Goal: Information Seeking & Learning: Learn about a topic

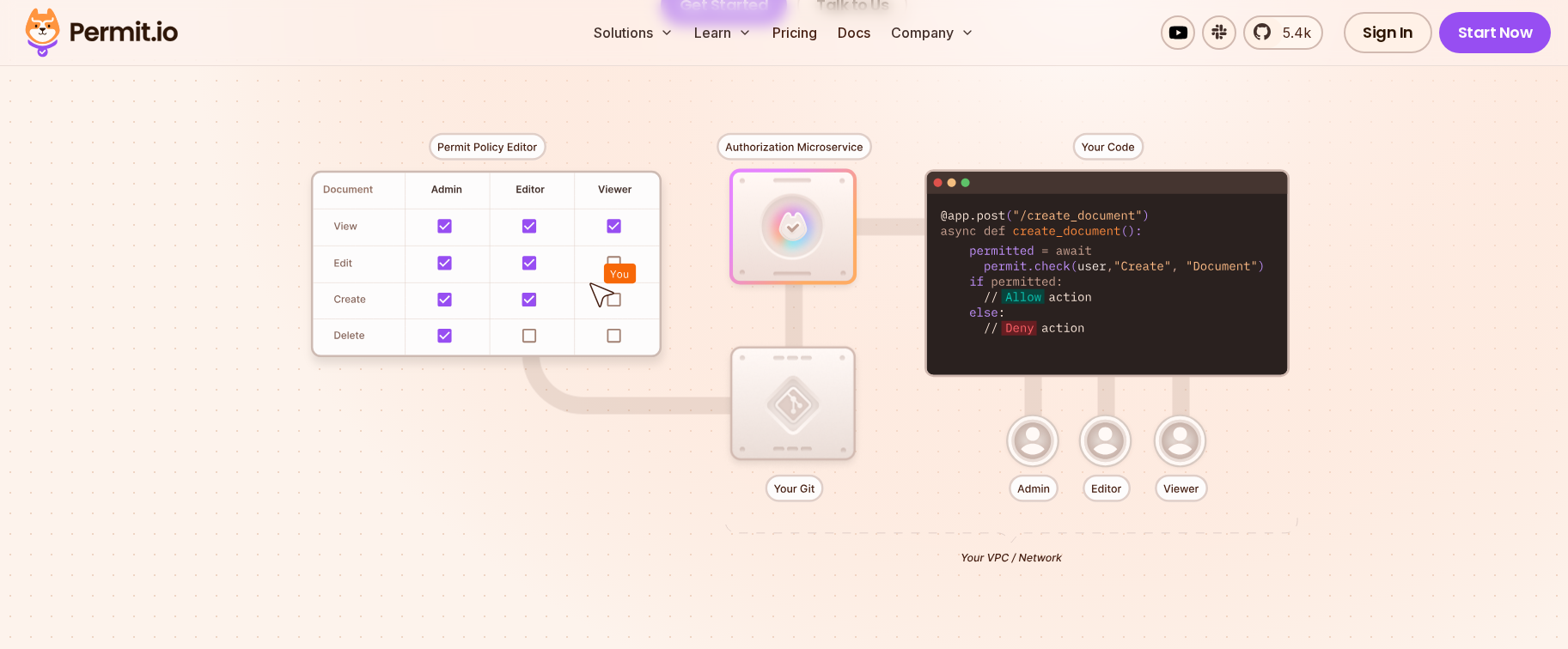
scroll to position [388, 0]
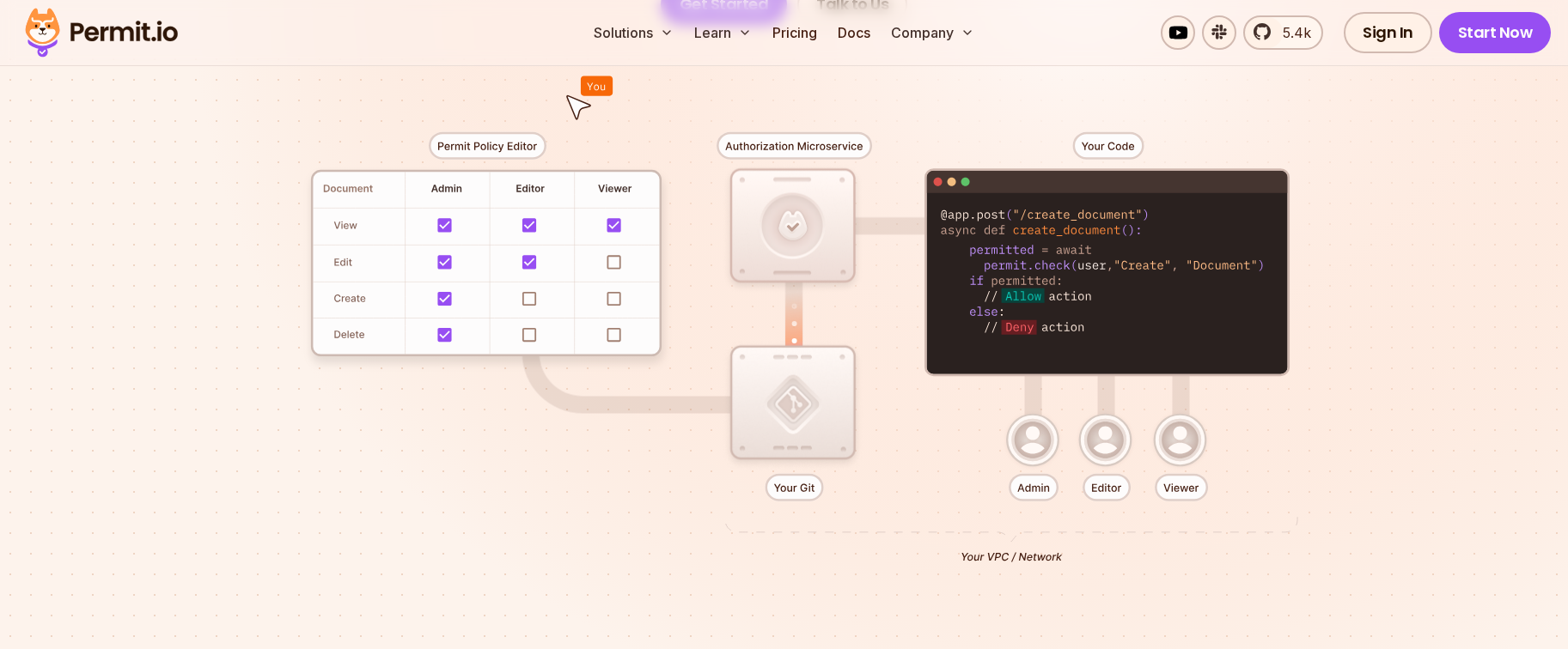
click at [510, 144] on div at bounding box center [784, 341] width 1203 height 632
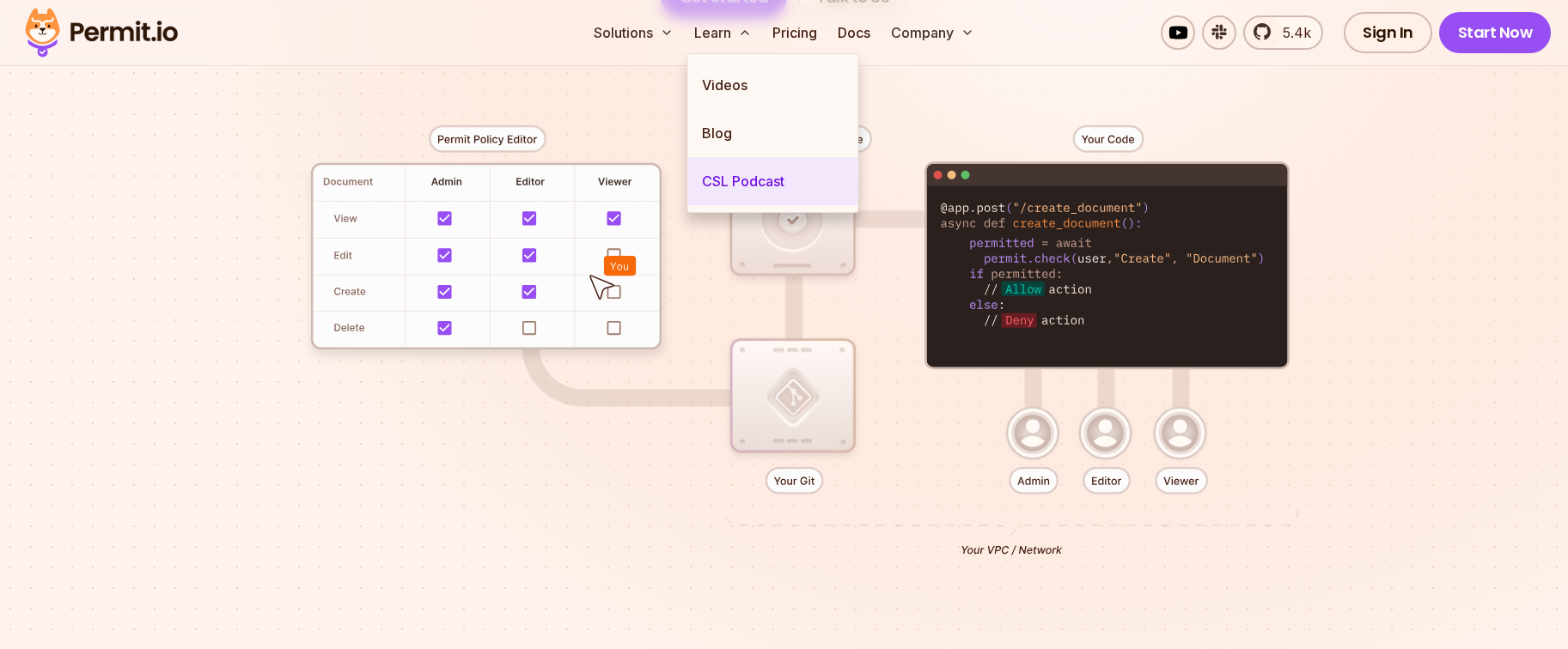
scroll to position [395, 0]
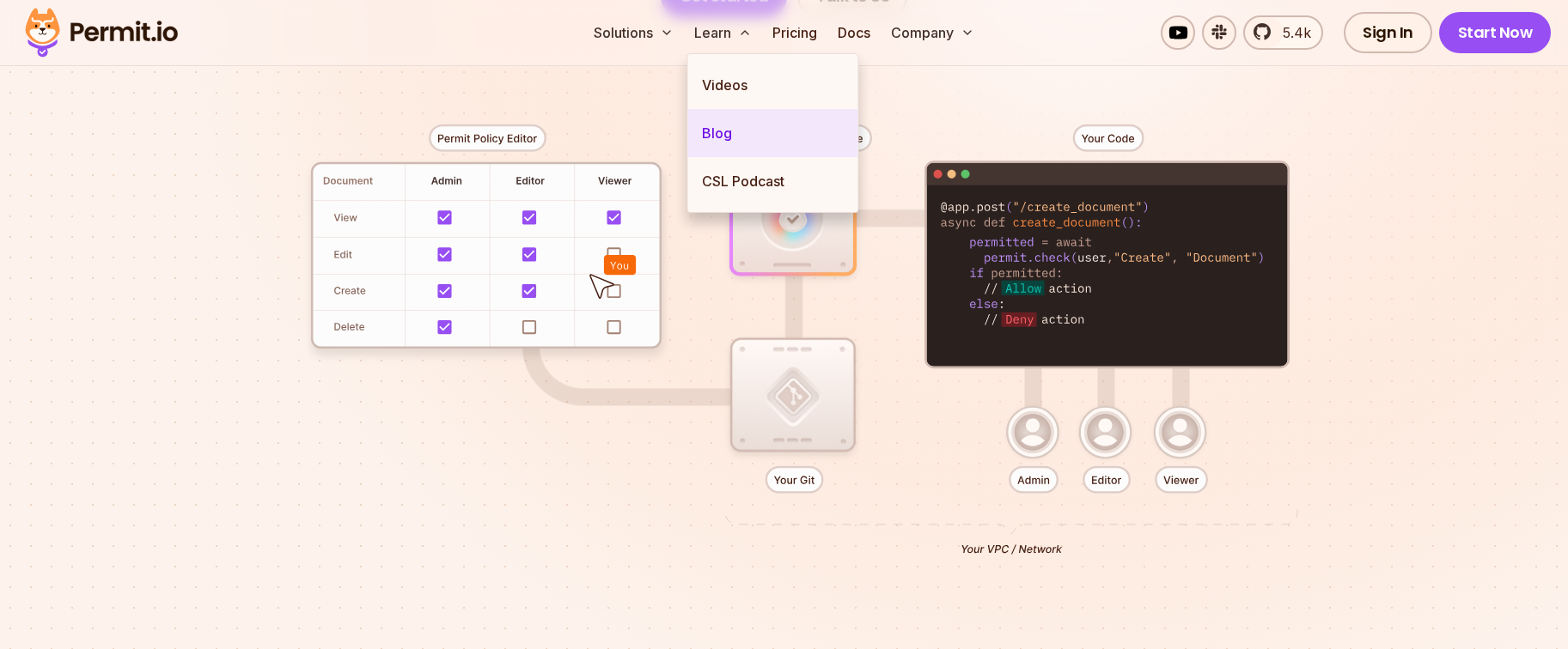
click at [760, 129] on link "Blog" at bounding box center [774, 133] width 170 height 48
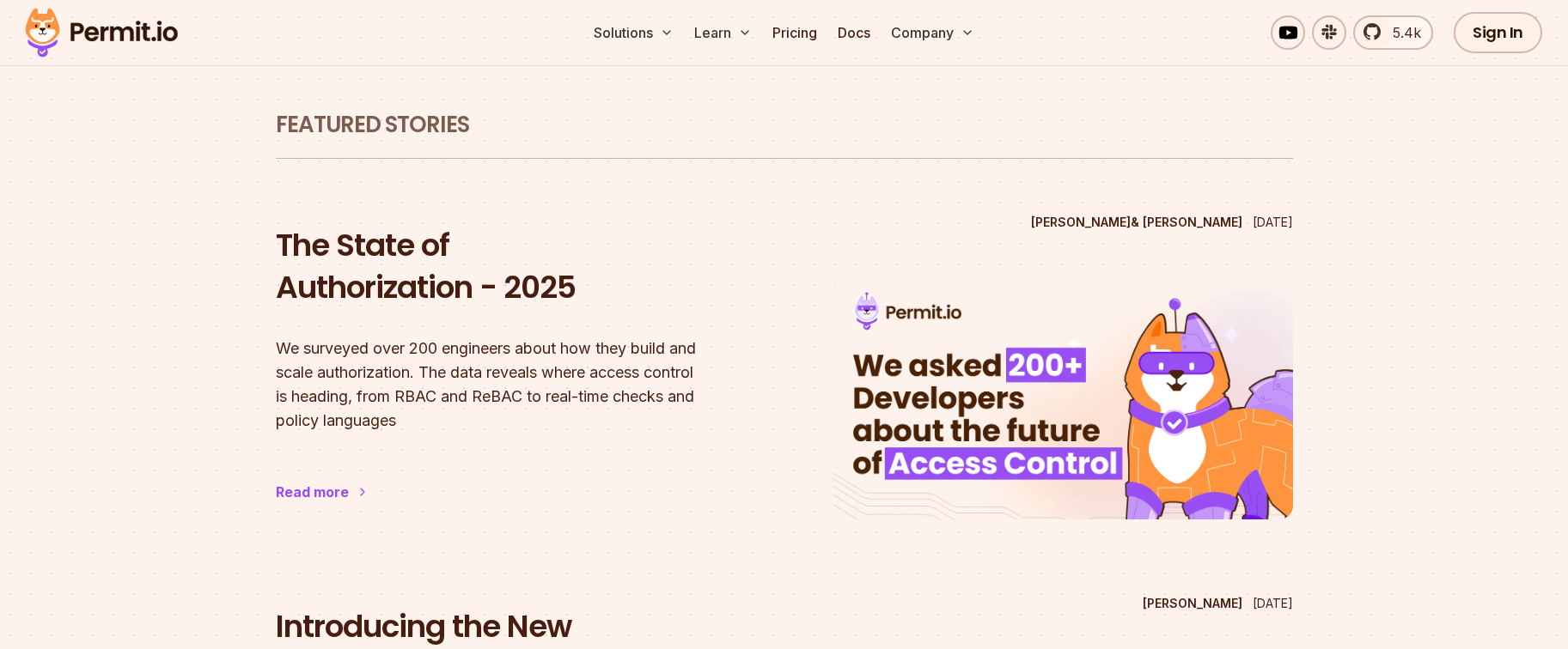
scroll to position [74, 0]
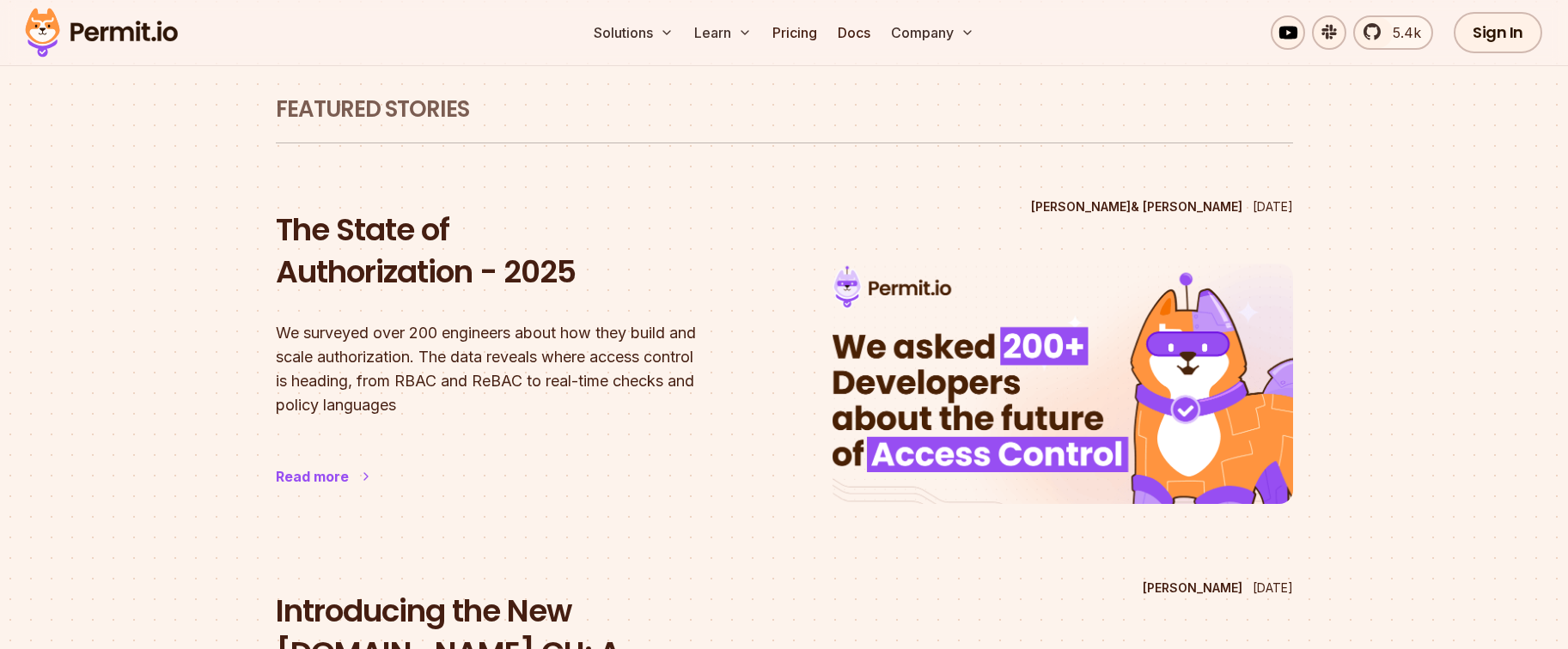
click at [308, 485] on div "Read more" at bounding box center [313, 476] width 73 height 21
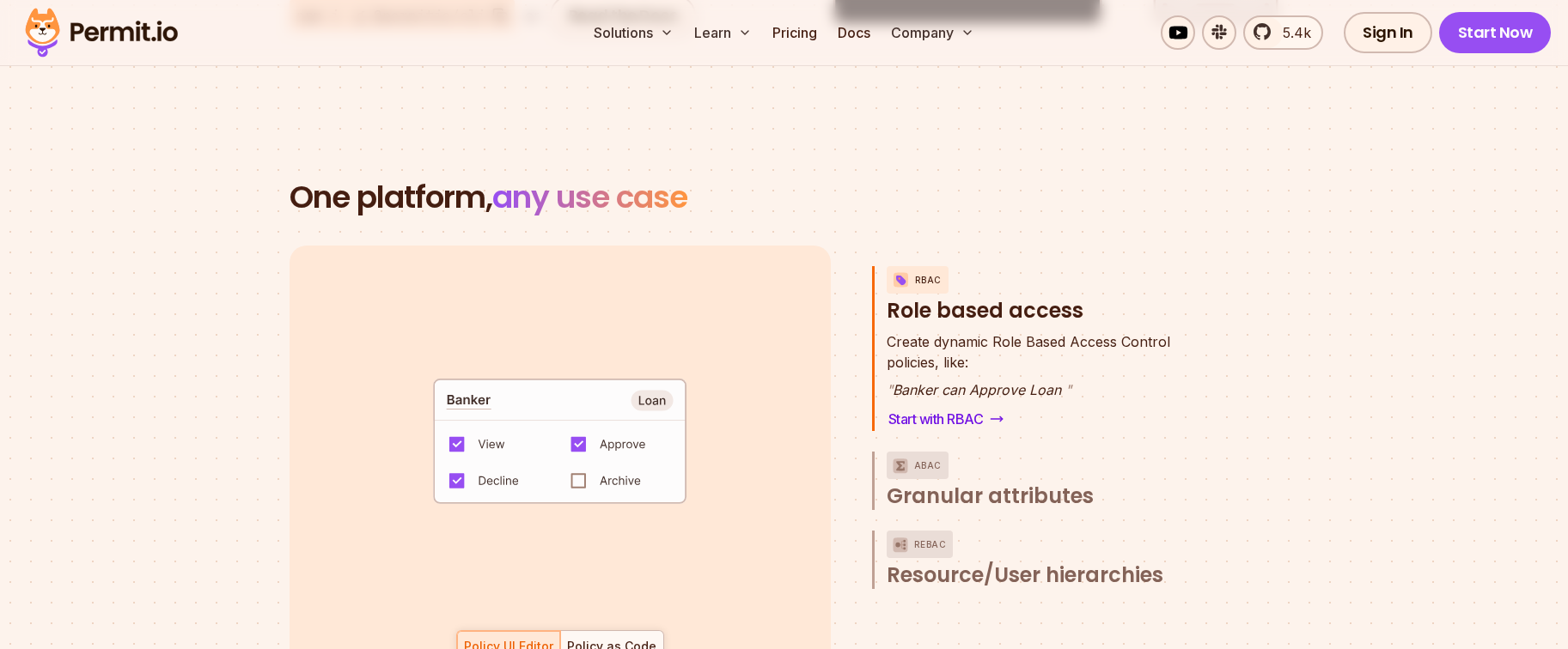
scroll to position [2472, 0]
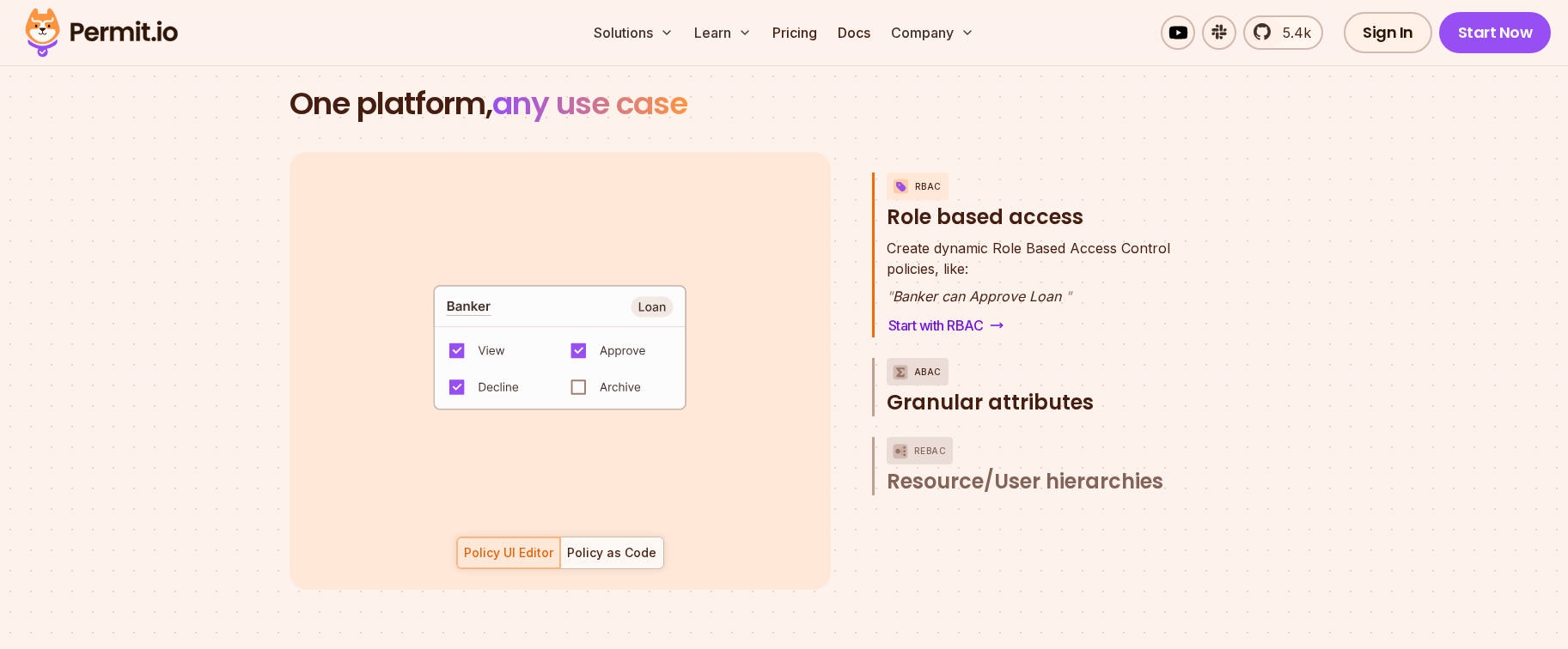
click at [992, 362] on button "ABAC Granular attributes" at bounding box center [1047, 387] width 321 height 58
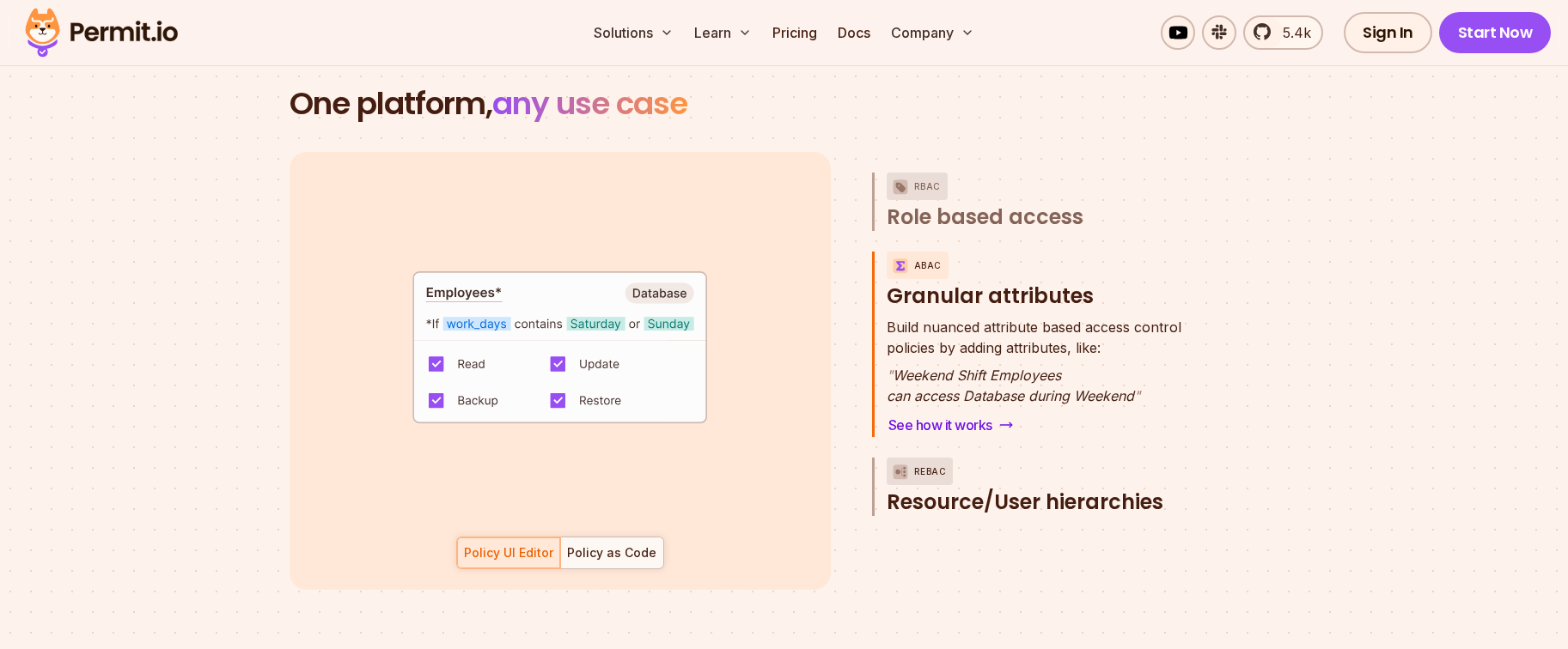
click at [954, 489] on span "Resource/User hierarchies" at bounding box center [1024, 502] width 277 height 28
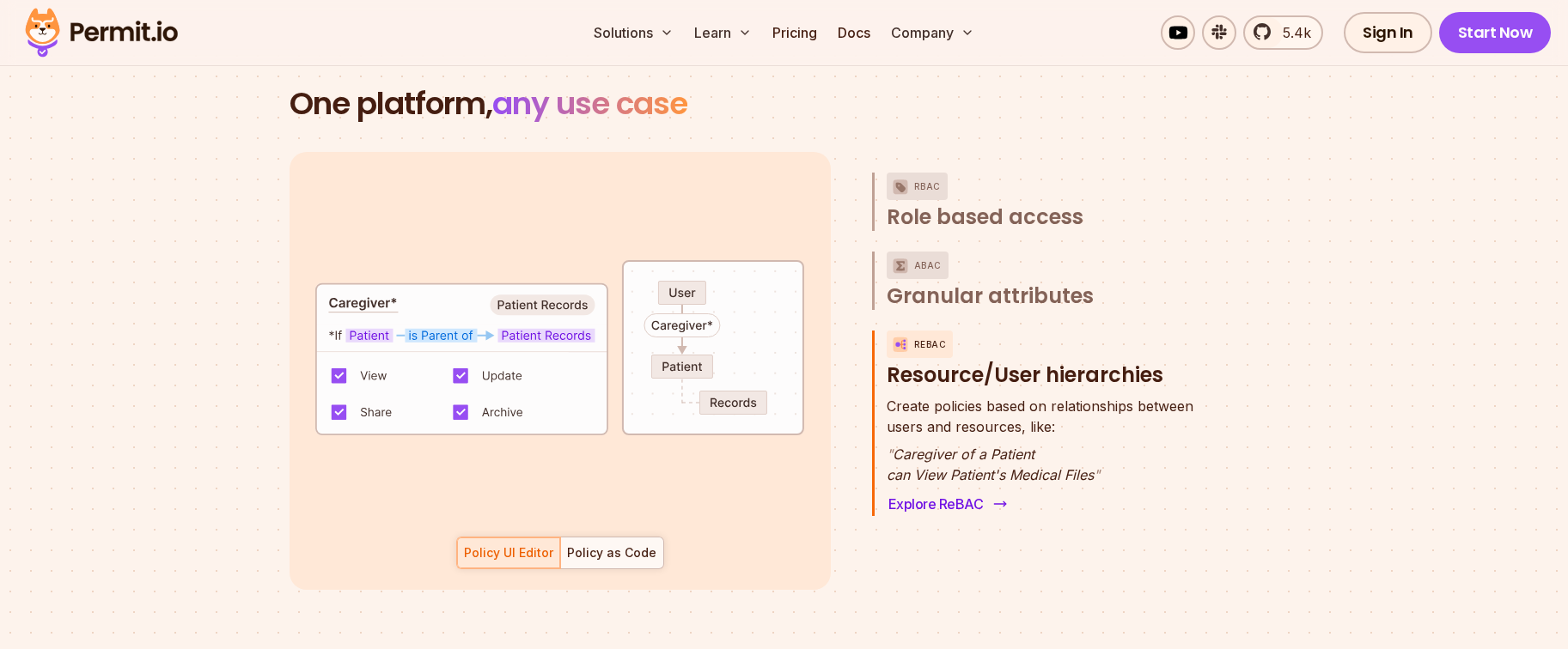
click at [934, 492] on link "Explore ReBAC" at bounding box center [946, 504] width 119 height 24
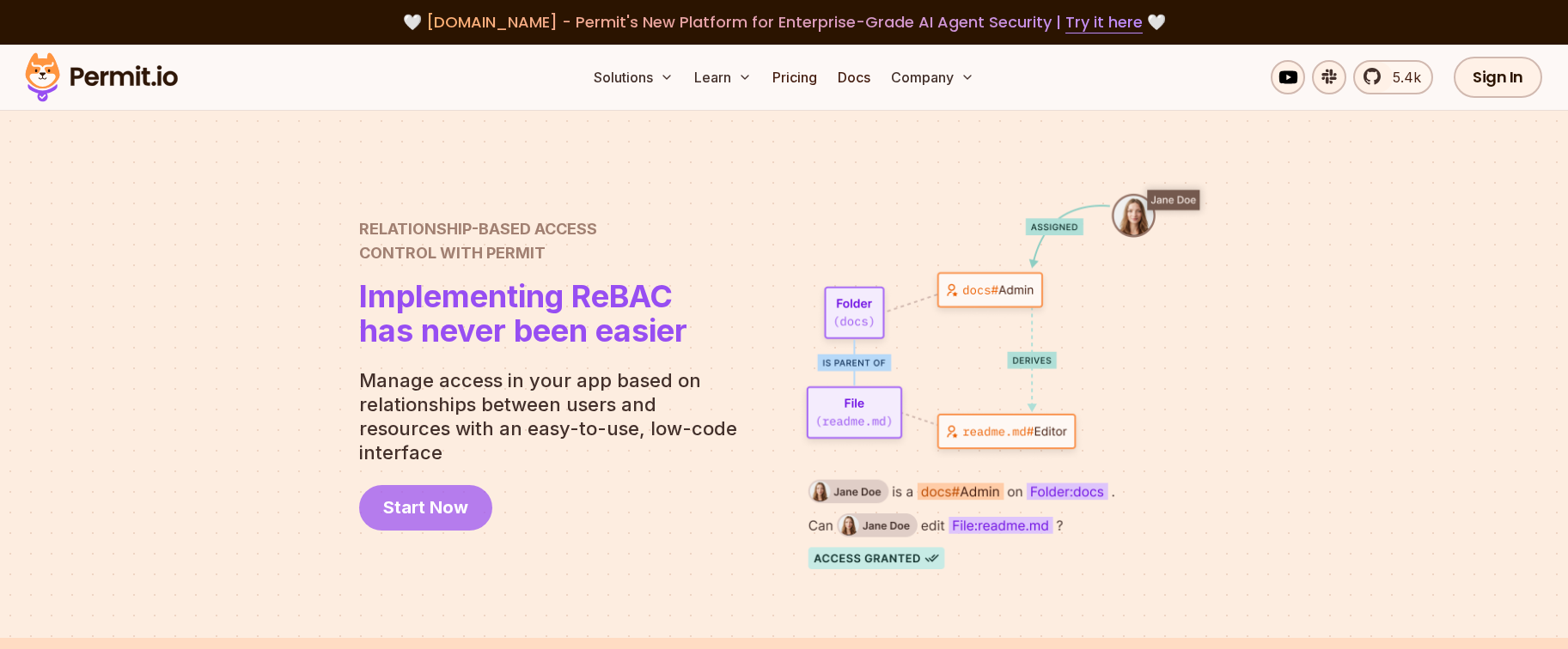
click at [402, 496] on span "Start Now" at bounding box center [425, 508] width 85 height 24
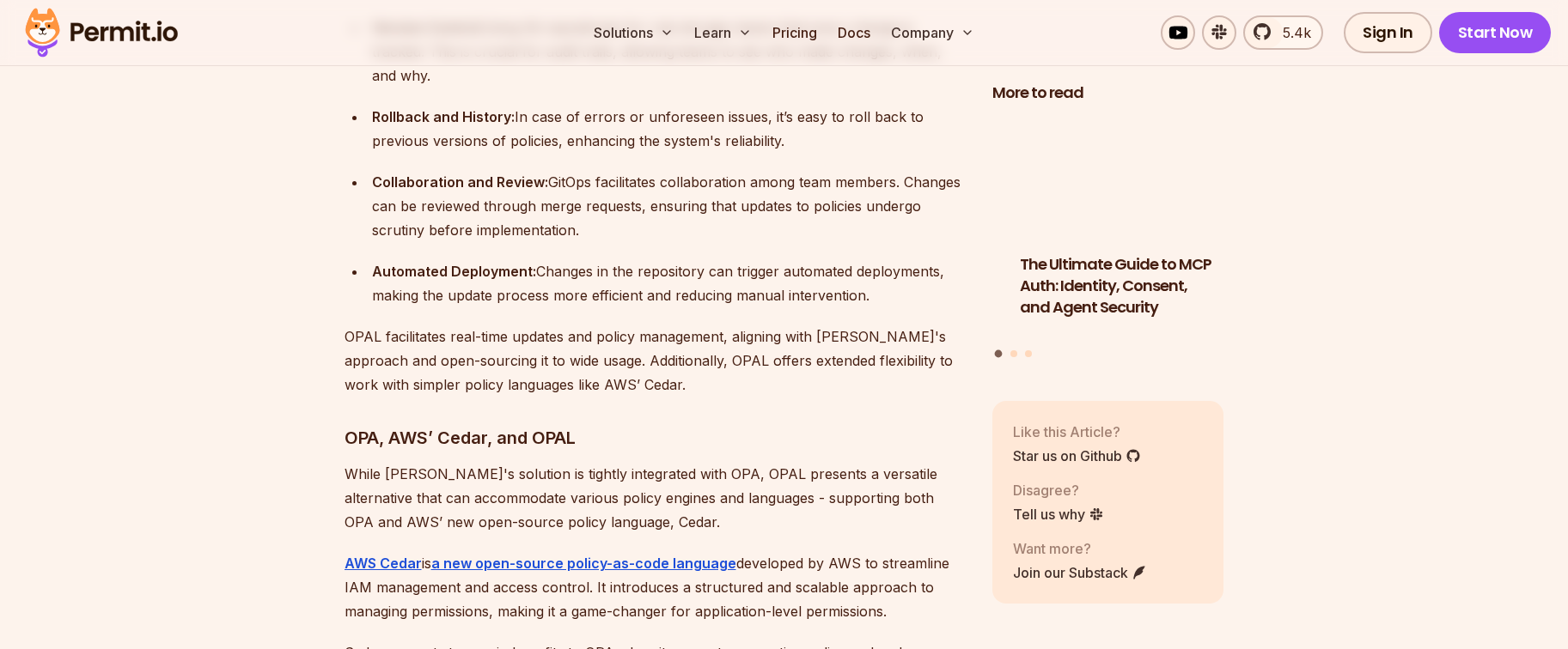
scroll to position [5644, 0]
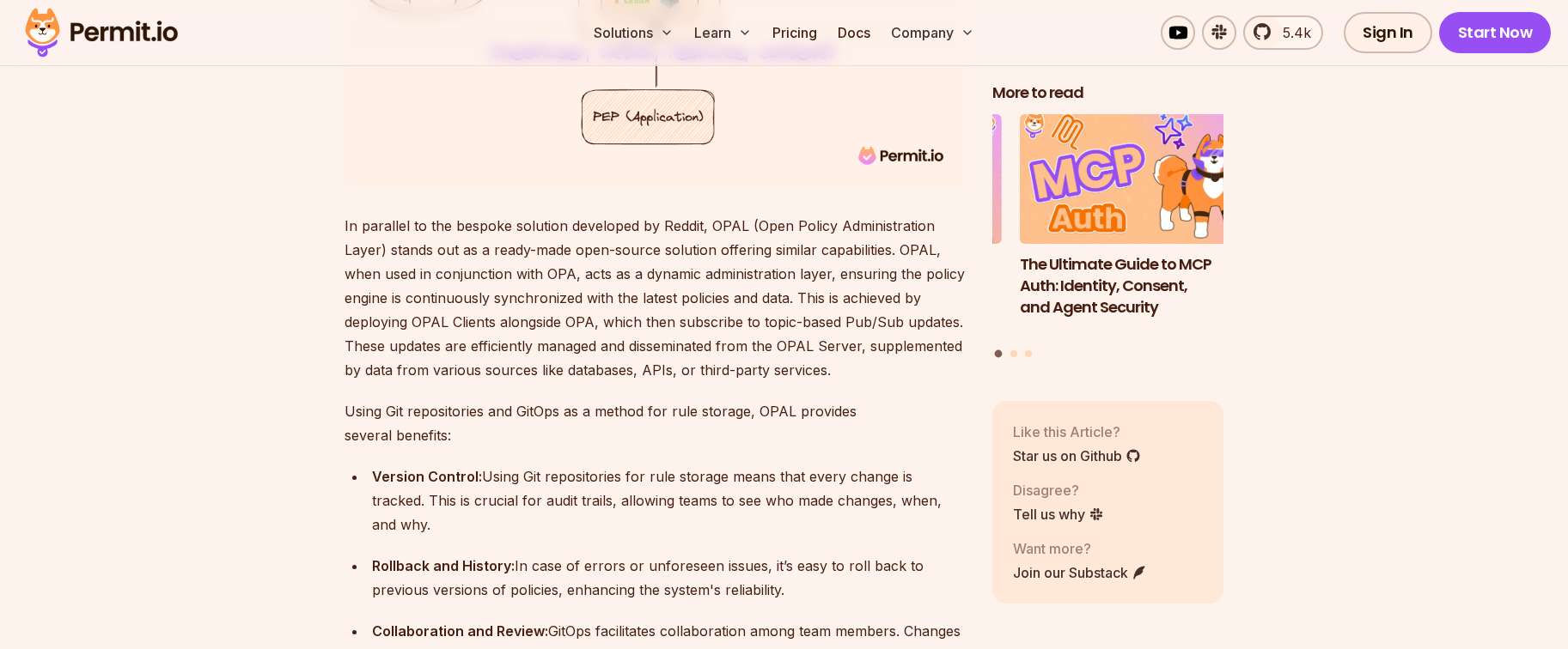
click at [503, 214] on p "In parallel to the bespoke solution developed by Reddit, OPAL (Open Policy Admi…" at bounding box center [655, 298] width 621 height 168
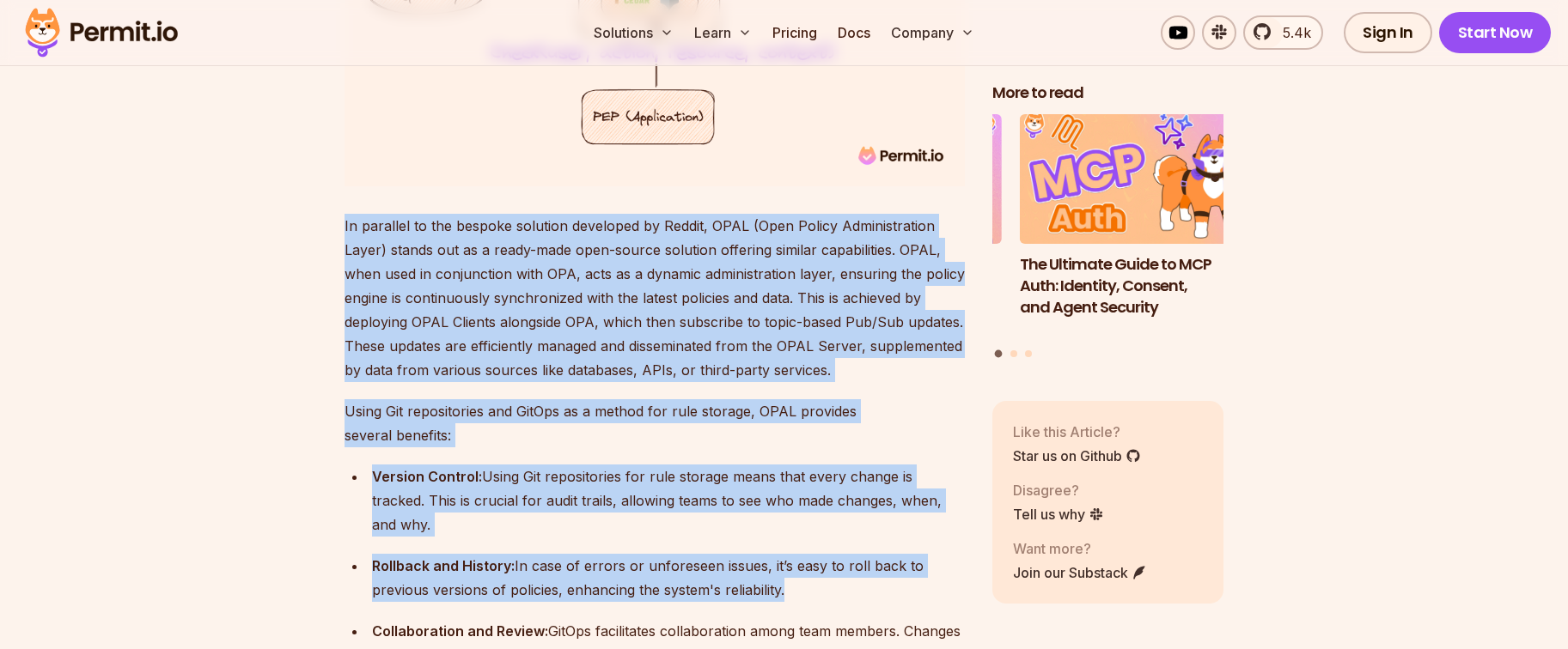
drag, startPoint x: 503, startPoint y: 208, endPoint x: 595, endPoint y: 476, distance: 283.4
click at [594, 477] on ul "Version Control: Using Git repositories for rule storage means that every chang…" at bounding box center [655, 611] width 621 height 292
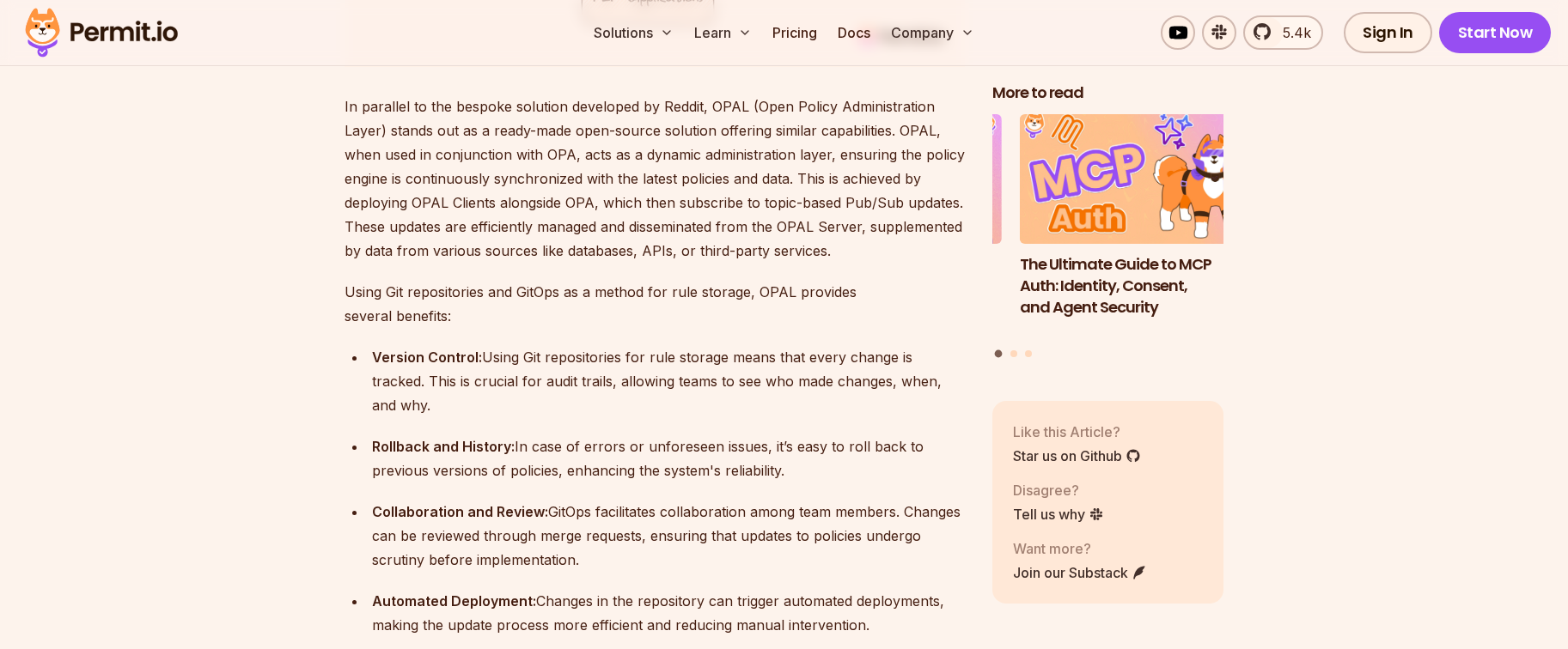
scroll to position [5984, 0]
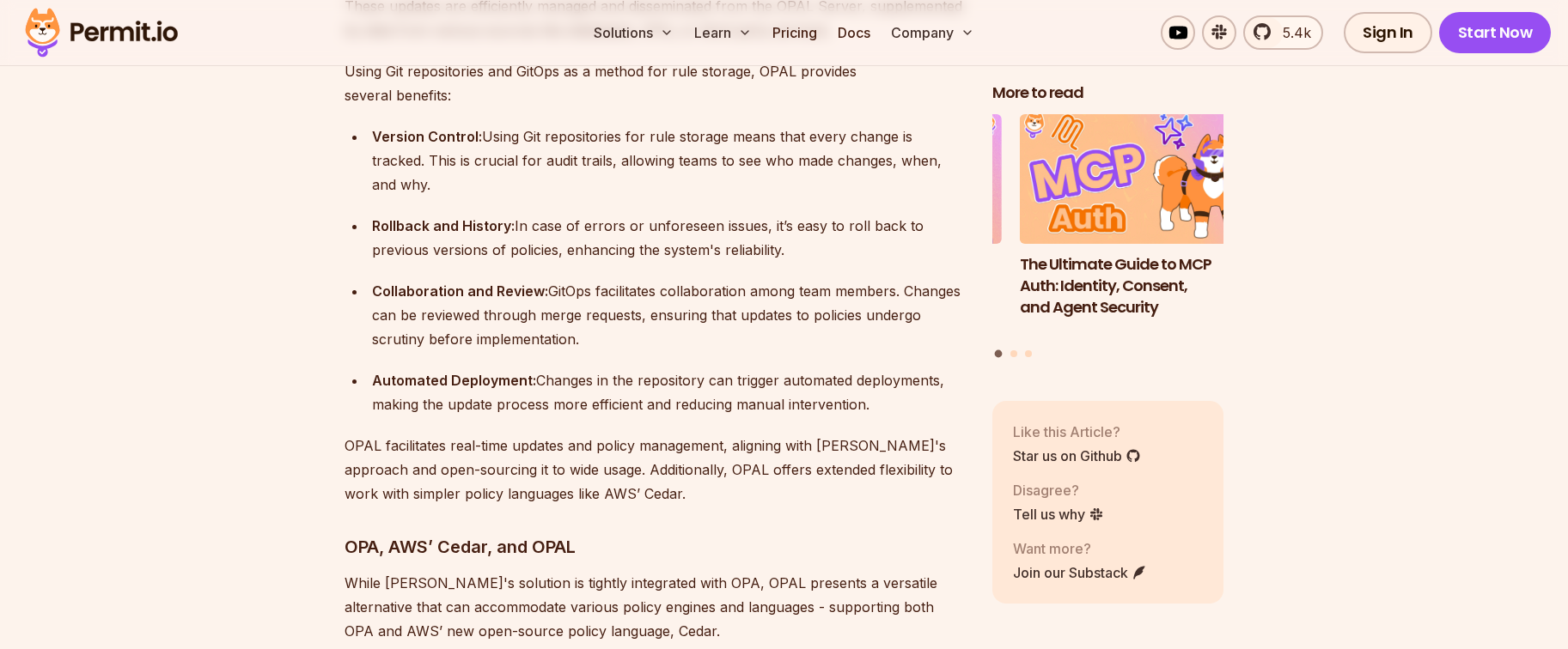
click at [657, 434] on p "OPAL facilitates real-time updates and policy management, aligning with Reddit'…" at bounding box center [655, 470] width 621 height 73
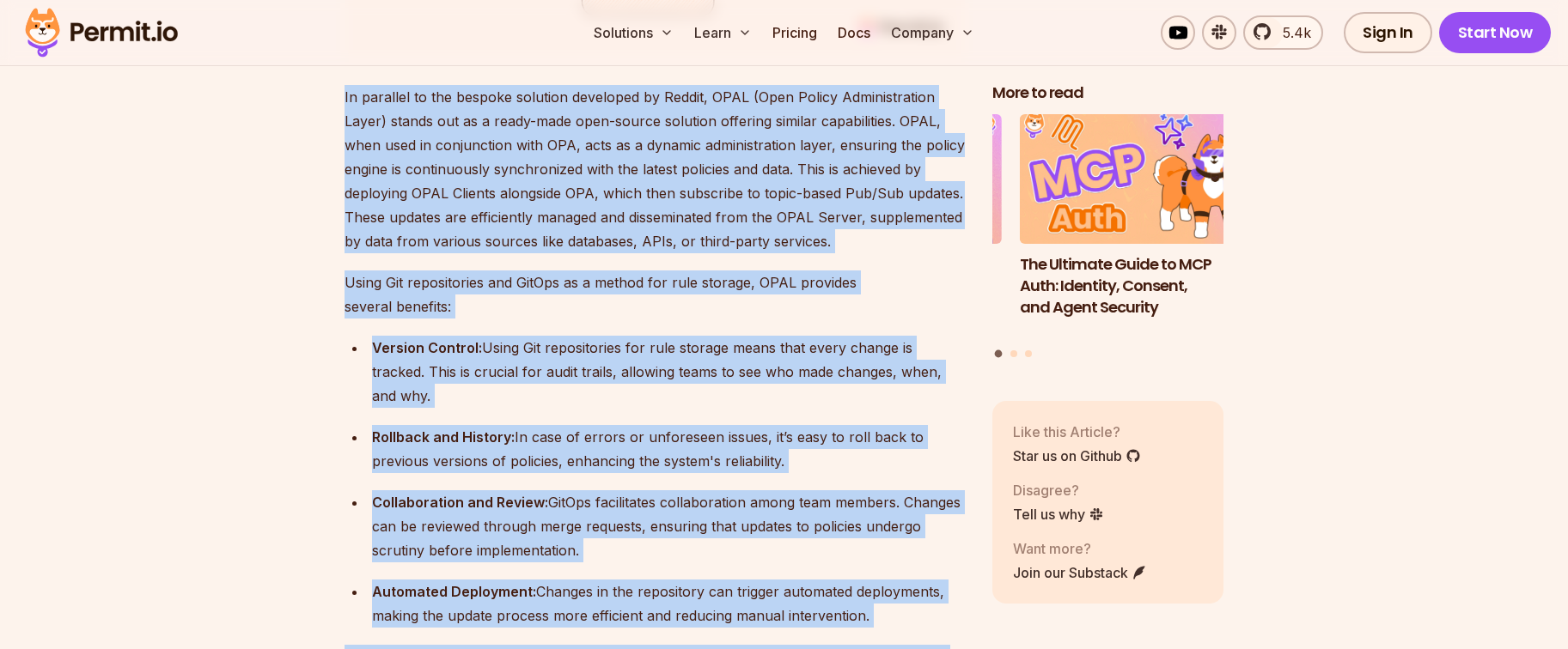
scroll to position [5700, 0]
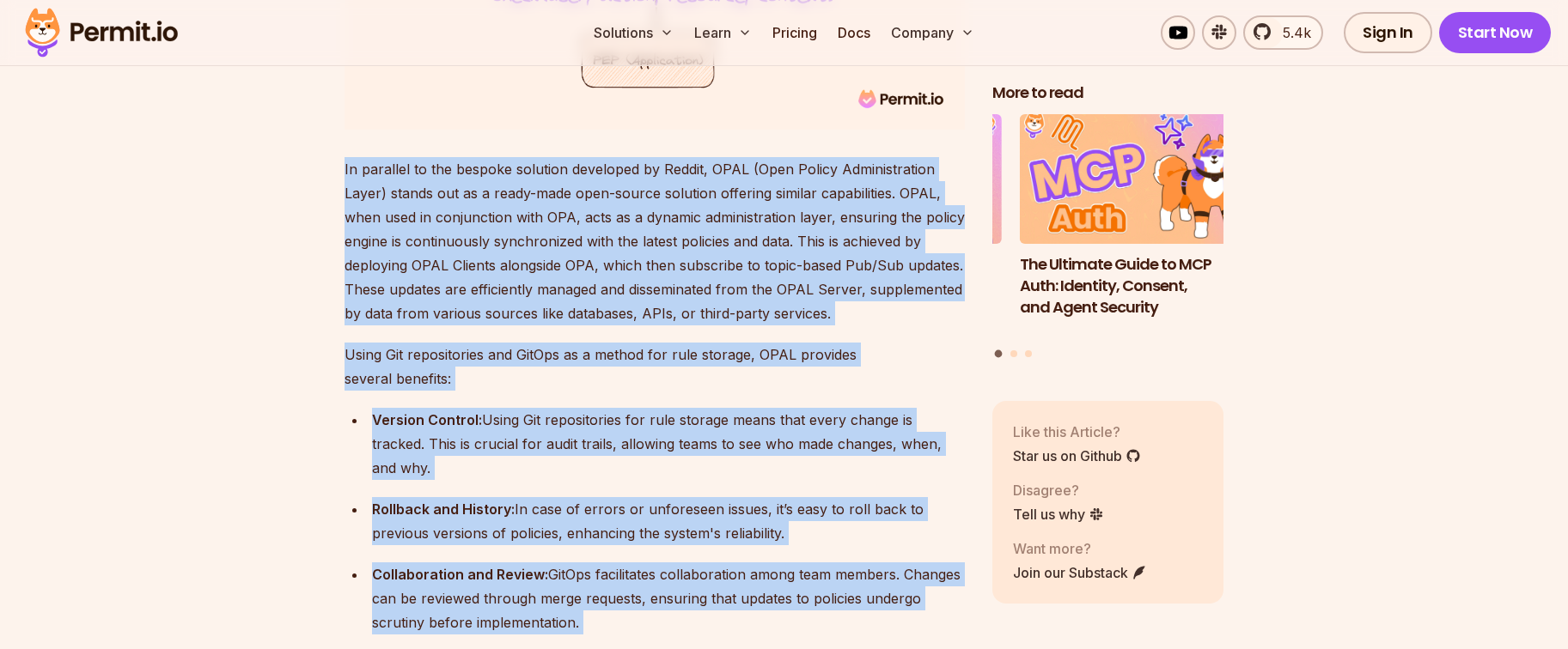
drag, startPoint x: 657, startPoint y: 389, endPoint x: 781, endPoint y: 214, distance: 214.5
click at [781, 214] on p "In parallel to the bespoke solution developed by Reddit, OPAL (Open Policy Admi…" at bounding box center [655, 242] width 621 height 168
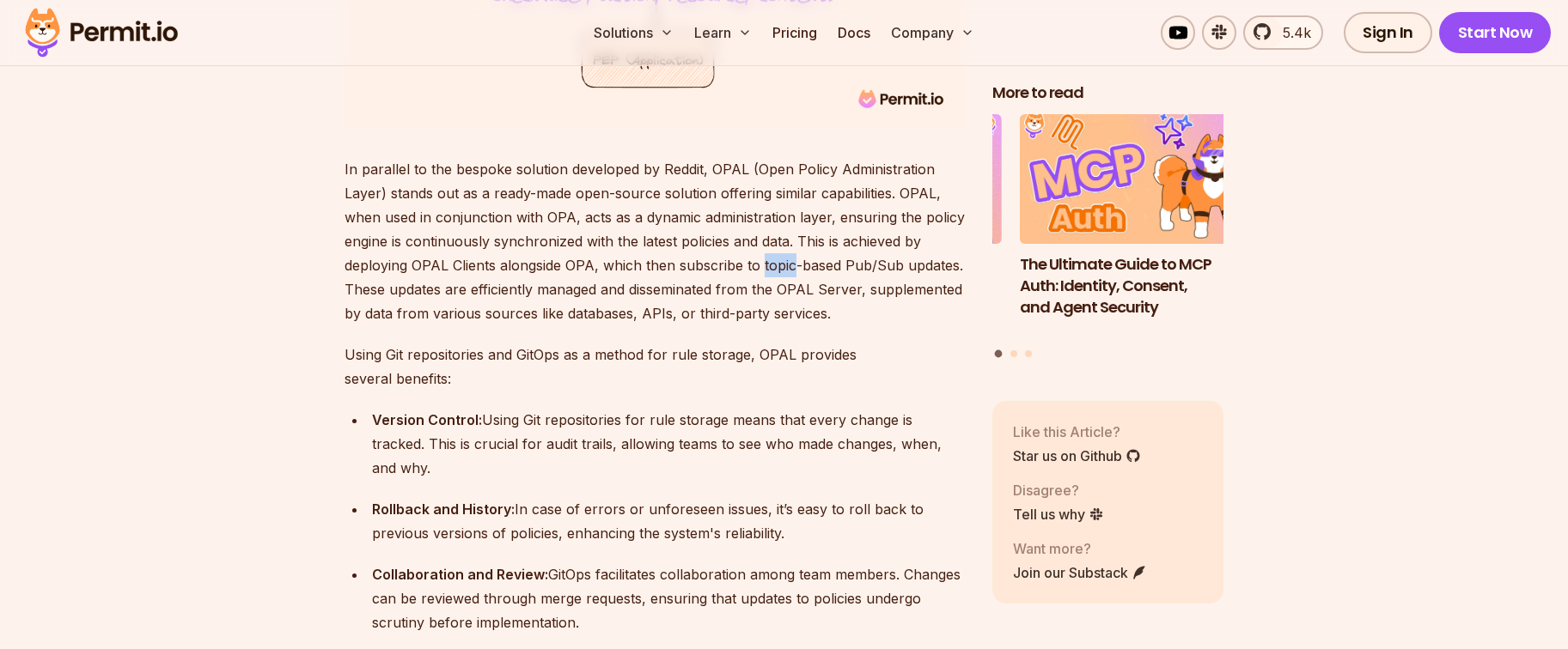
click at [781, 214] on p "In parallel to the bespoke solution developed by Reddit, OPAL (Open Policy Admi…" at bounding box center [655, 242] width 621 height 168
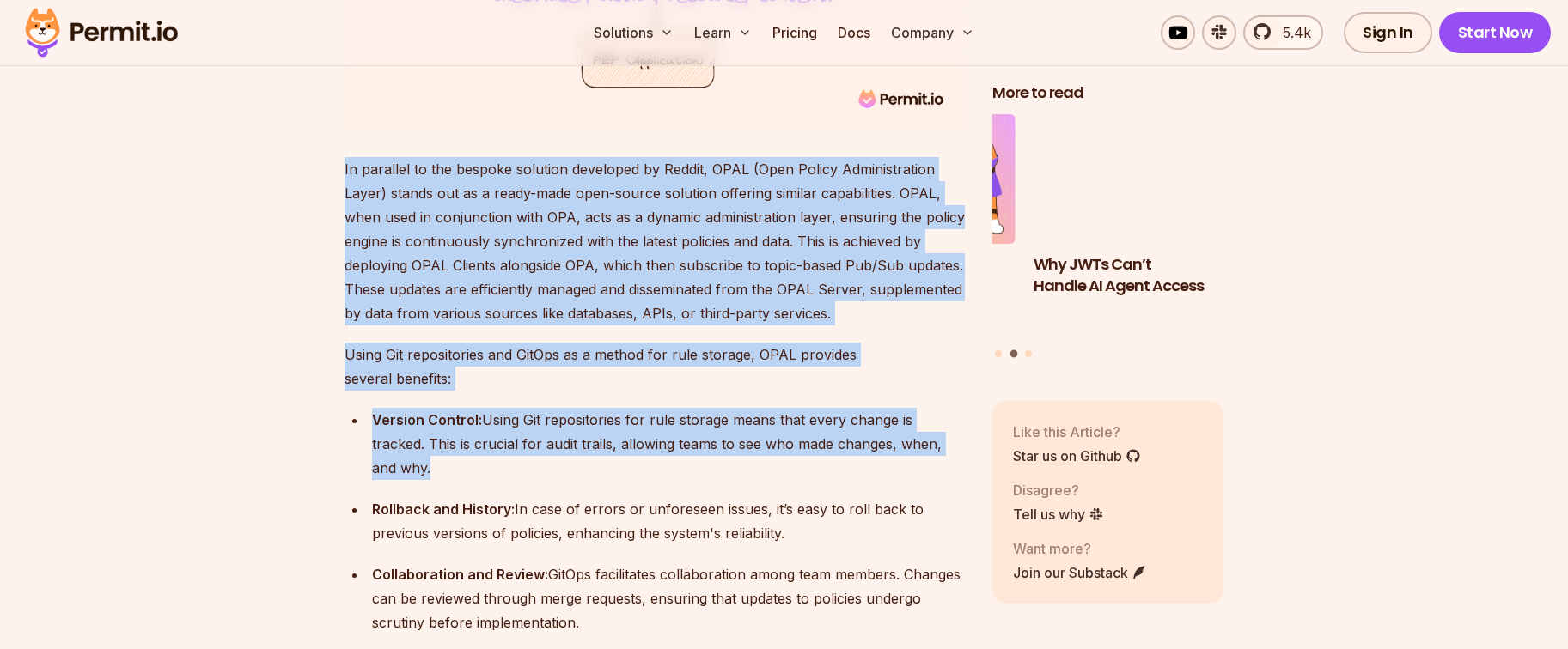
drag, startPoint x: 781, startPoint y: 214, endPoint x: 719, endPoint y: 371, distance: 168.8
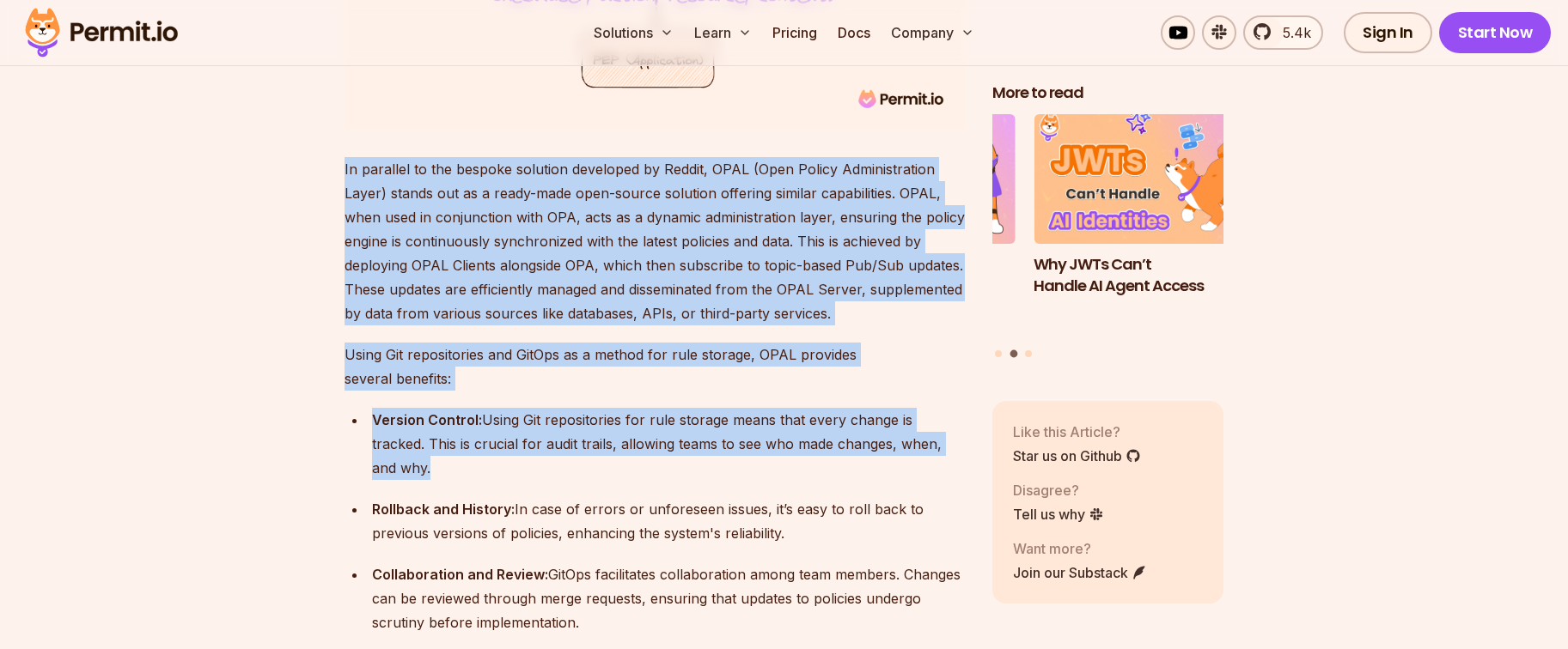
click at [719, 408] on div "Version Control: Using Git repositories for rule storage means that every chang…" at bounding box center [668, 444] width 593 height 73
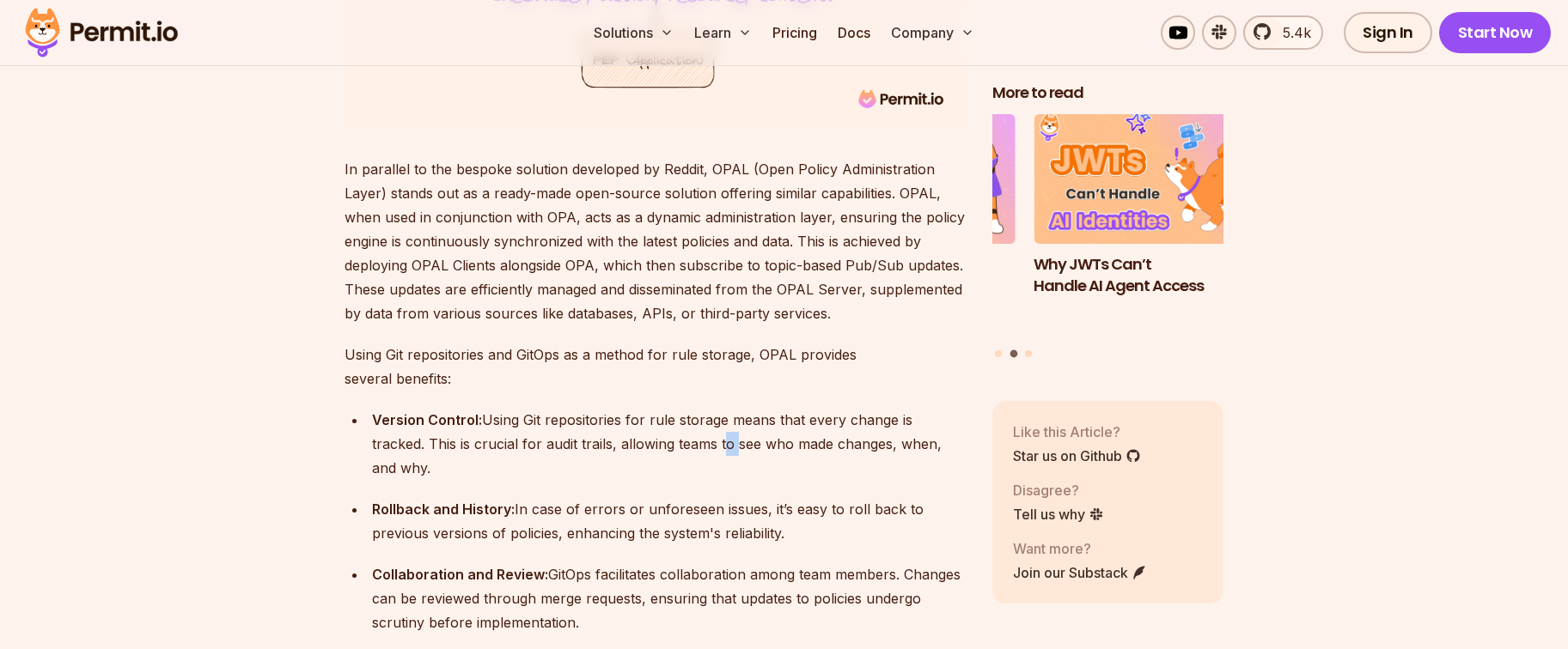
click at [719, 408] on div "Version Control: Using Git repositories for rule storage means that every chang…" at bounding box center [668, 444] width 593 height 73
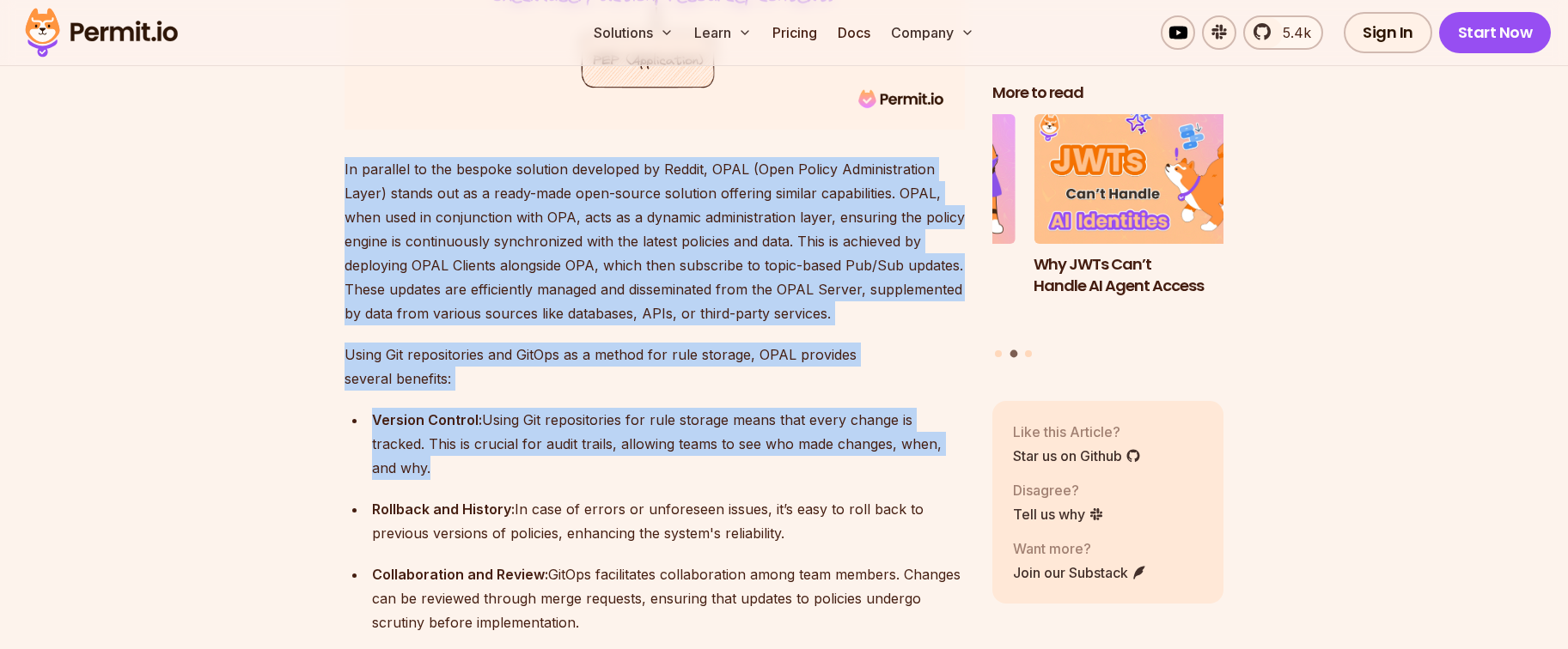
drag, startPoint x: 719, startPoint y: 371, endPoint x: 733, endPoint y: 218, distance: 153.6
click at [733, 218] on p "In parallel to the bespoke solution developed by Reddit, OPAL (Open Policy Admi…" at bounding box center [655, 242] width 621 height 168
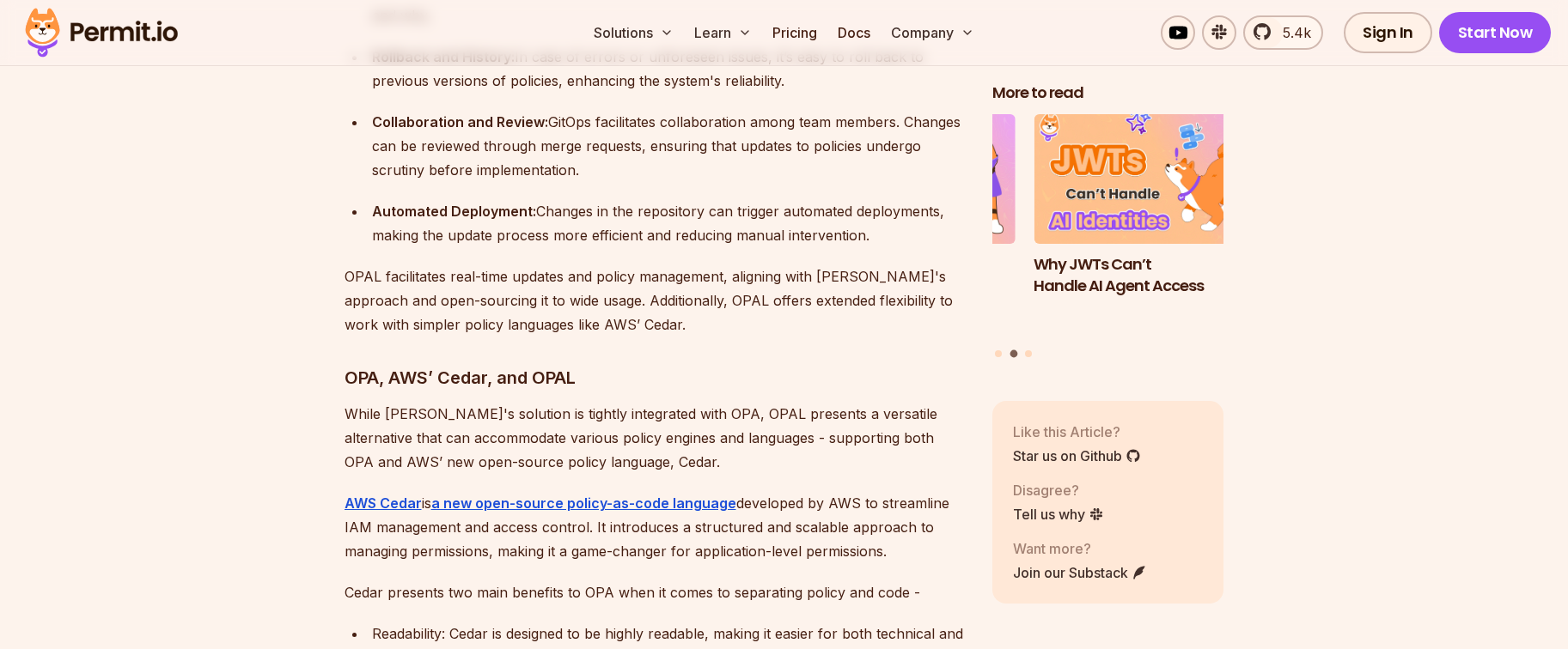
click at [736, 265] on p "OPAL facilitates real-time updates and policy management, aligning with Reddit'…" at bounding box center [655, 301] width 621 height 73
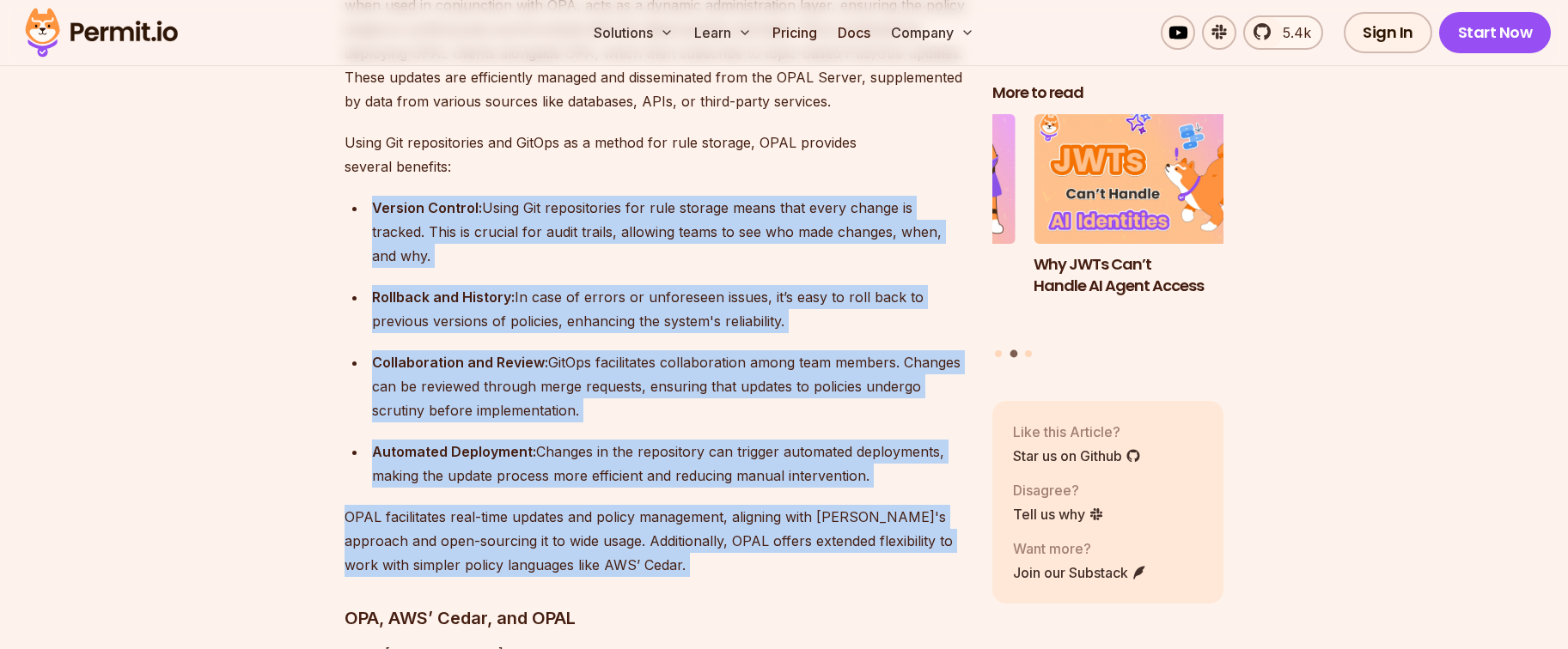
scroll to position [5916, 0]
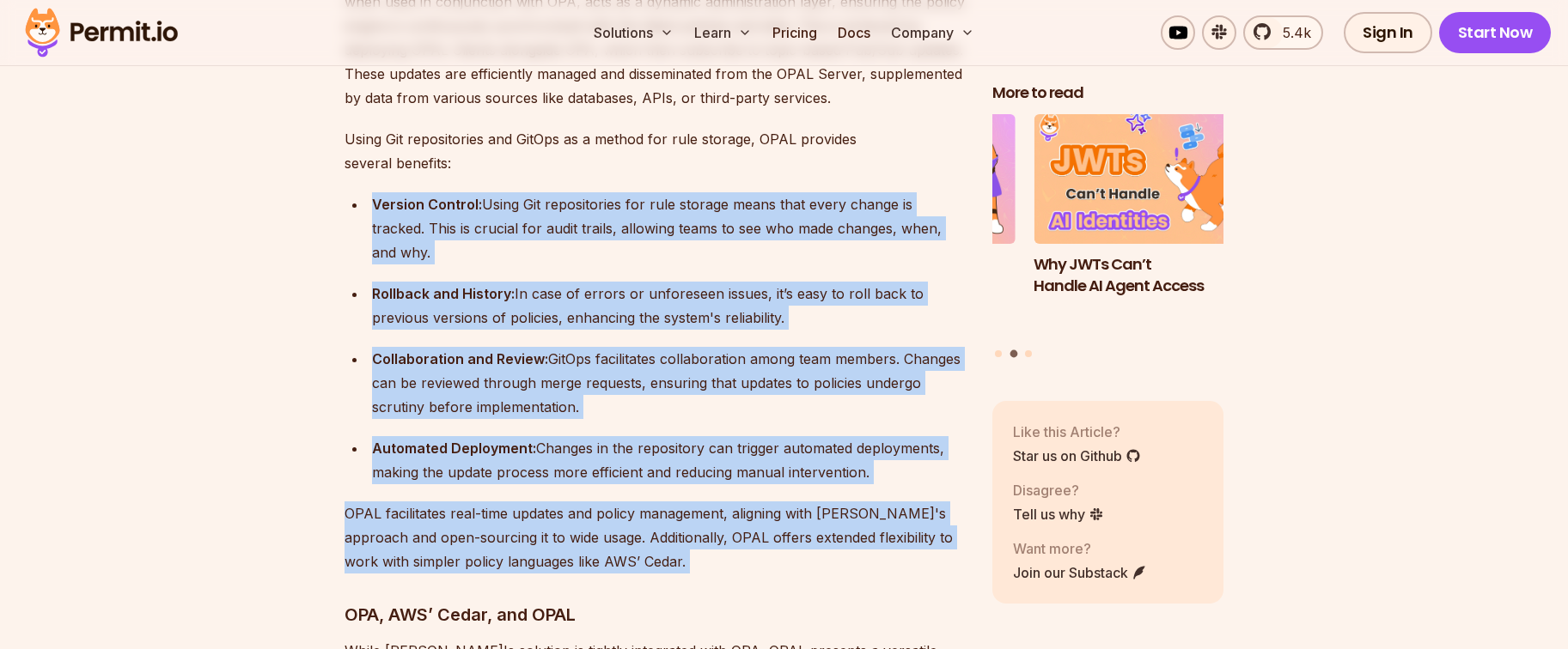
drag, startPoint x: 736, startPoint y: 223, endPoint x: 731, endPoint y: 187, distance: 36.3
click at [731, 192] on div "Version Control: Using Git repositories for rule storage means that every chang…" at bounding box center [668, 228] width 593 height 73
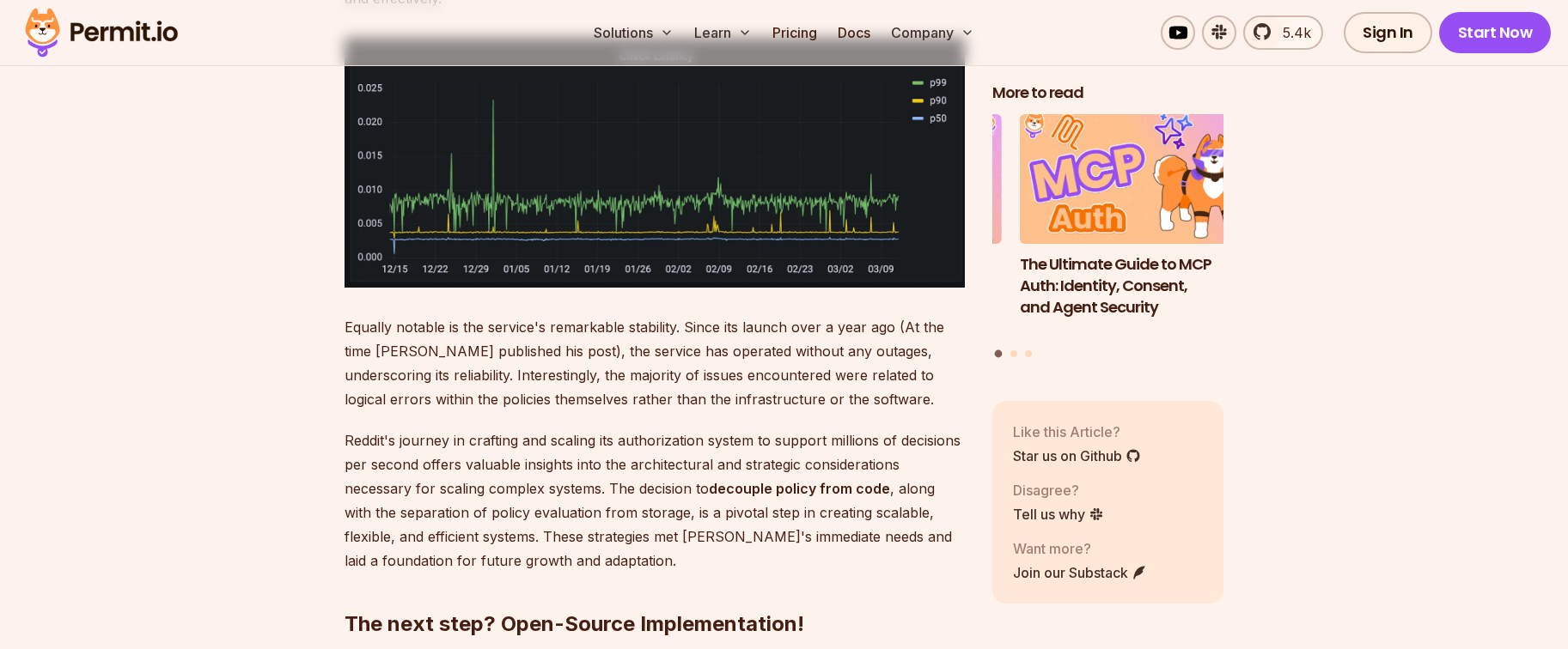
scroll to position [7542, 0]
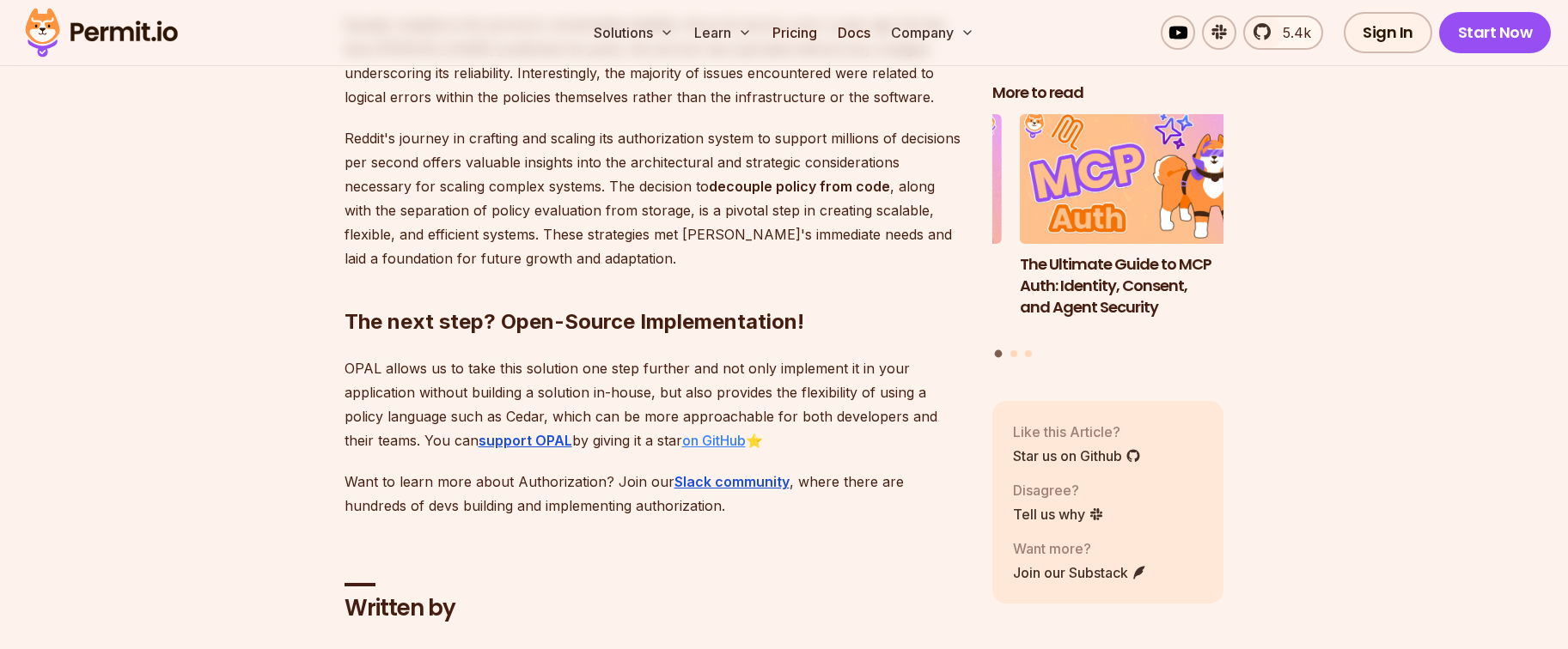
click at [690, 432] on link "on GitHub" at bounding box center [714, 440] width 64 height 17
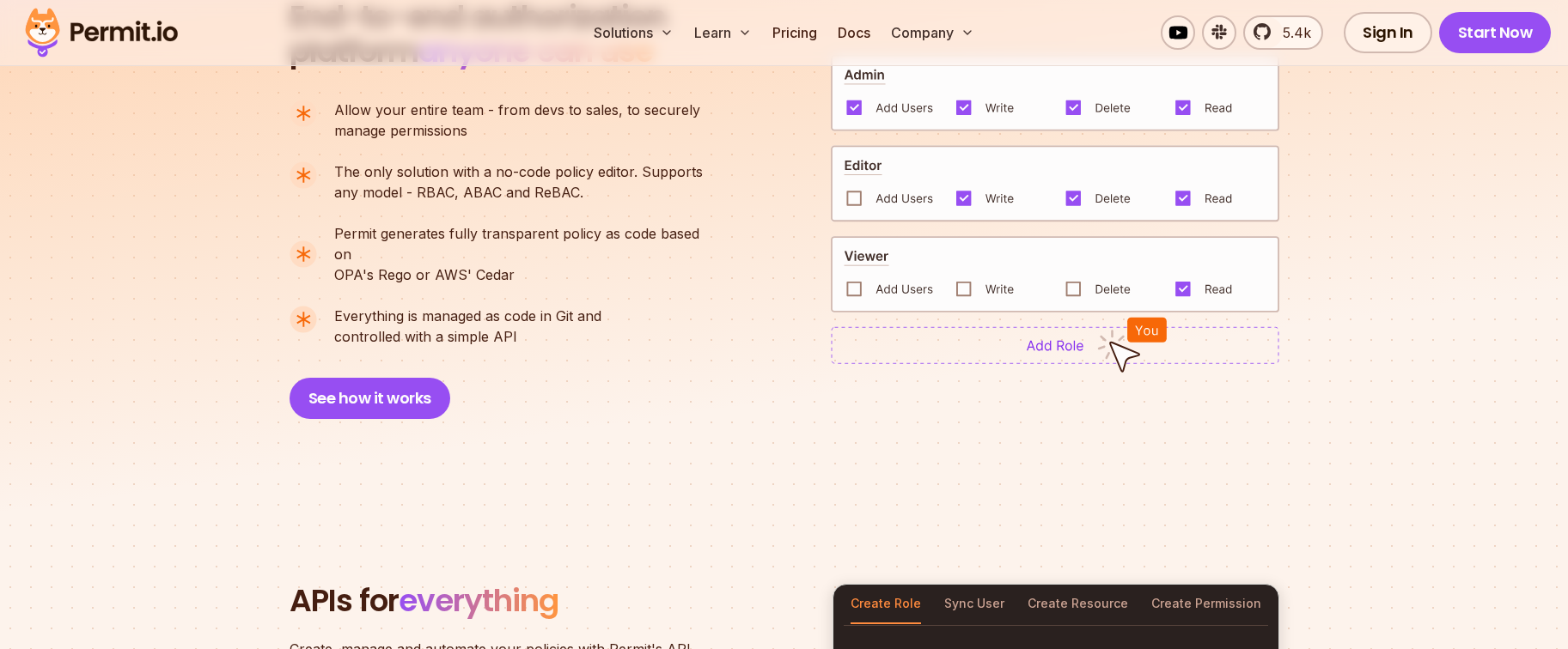
scroll to position [1302, 0]
click at [392, 378] on button "See how it works" at bounding box center [369, 398] width 160 height 41
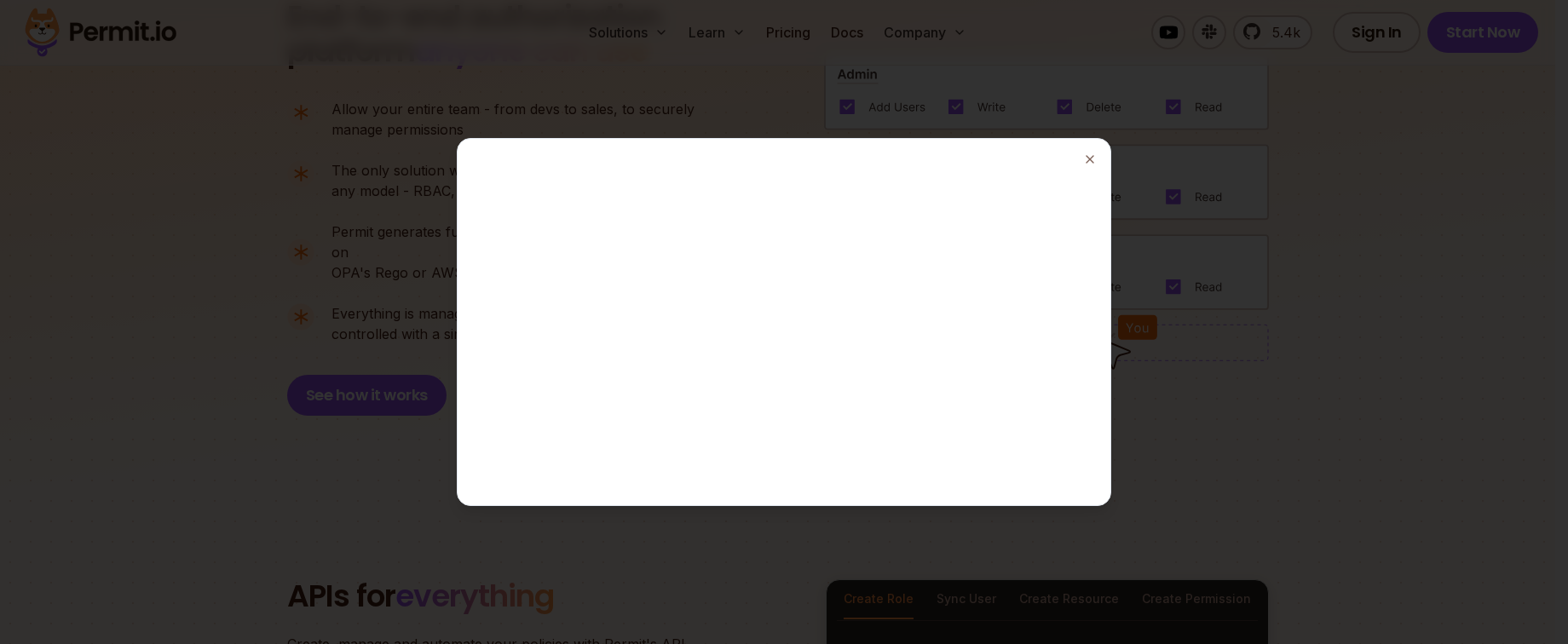
drag, startPoint x: 1319, startPoint y: 102, endPoint x: 1349, endPoint y: 89, distance: 32.7
click at [1319, 102] on div at bounding box center [784, 322] width 1568 height 644
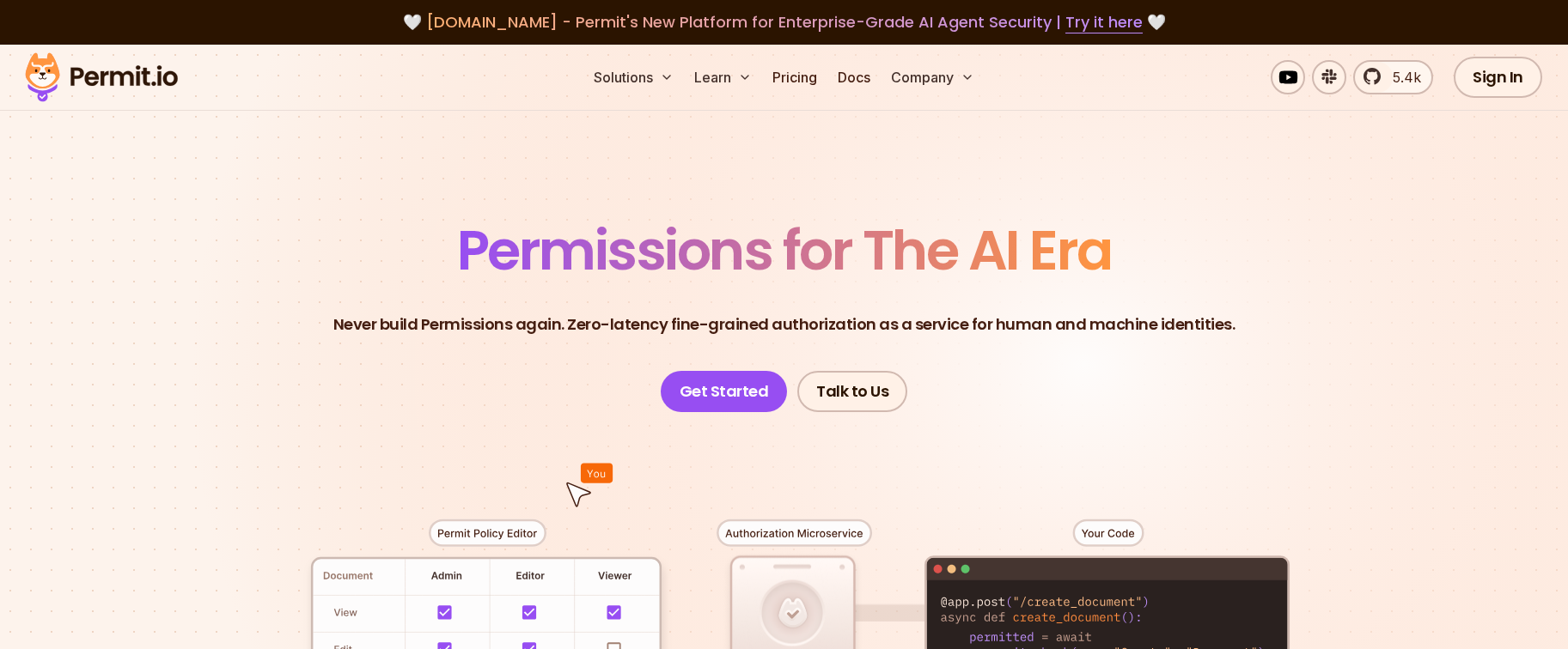
scroll to position [19, 0]
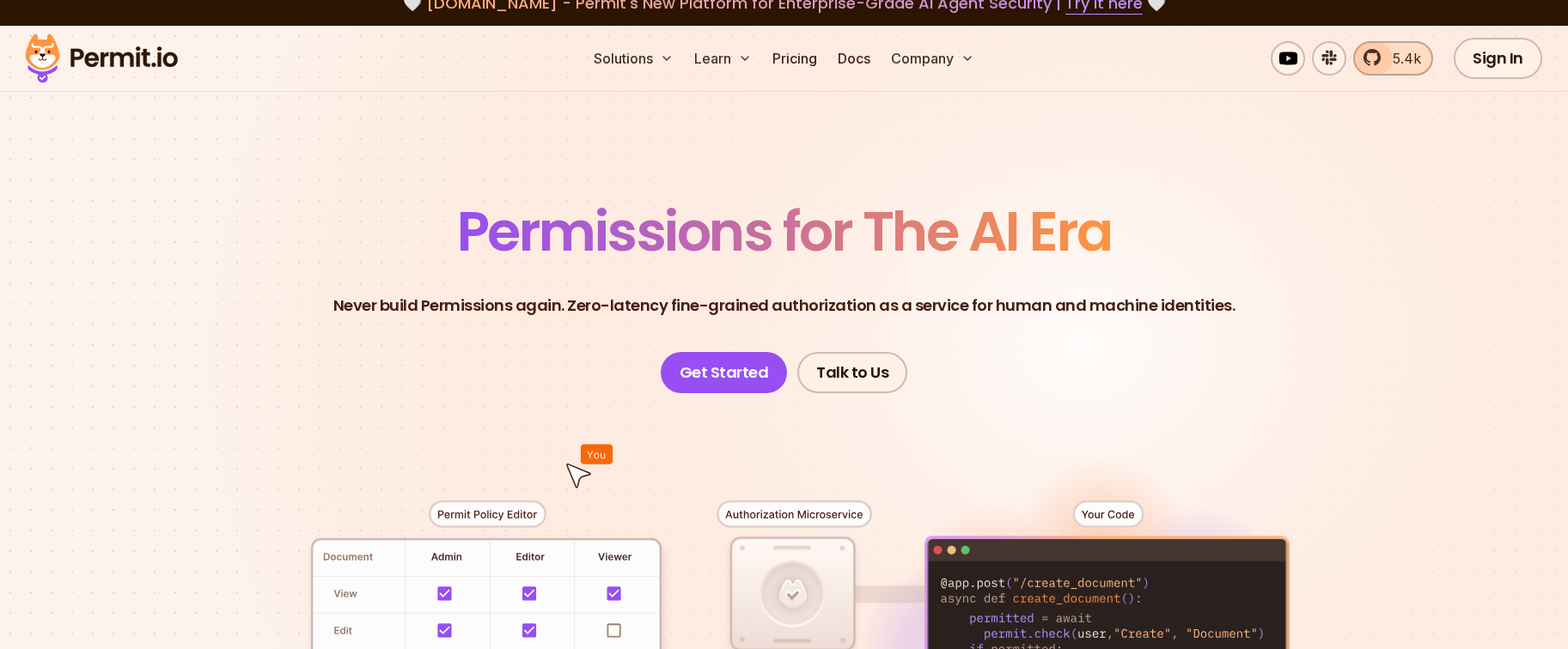
click at [1387, 62] on span "5.4k" at bounding box center [1401, 58] width 39 height 21
